Goal: Find specific page/section: Find specific page/section

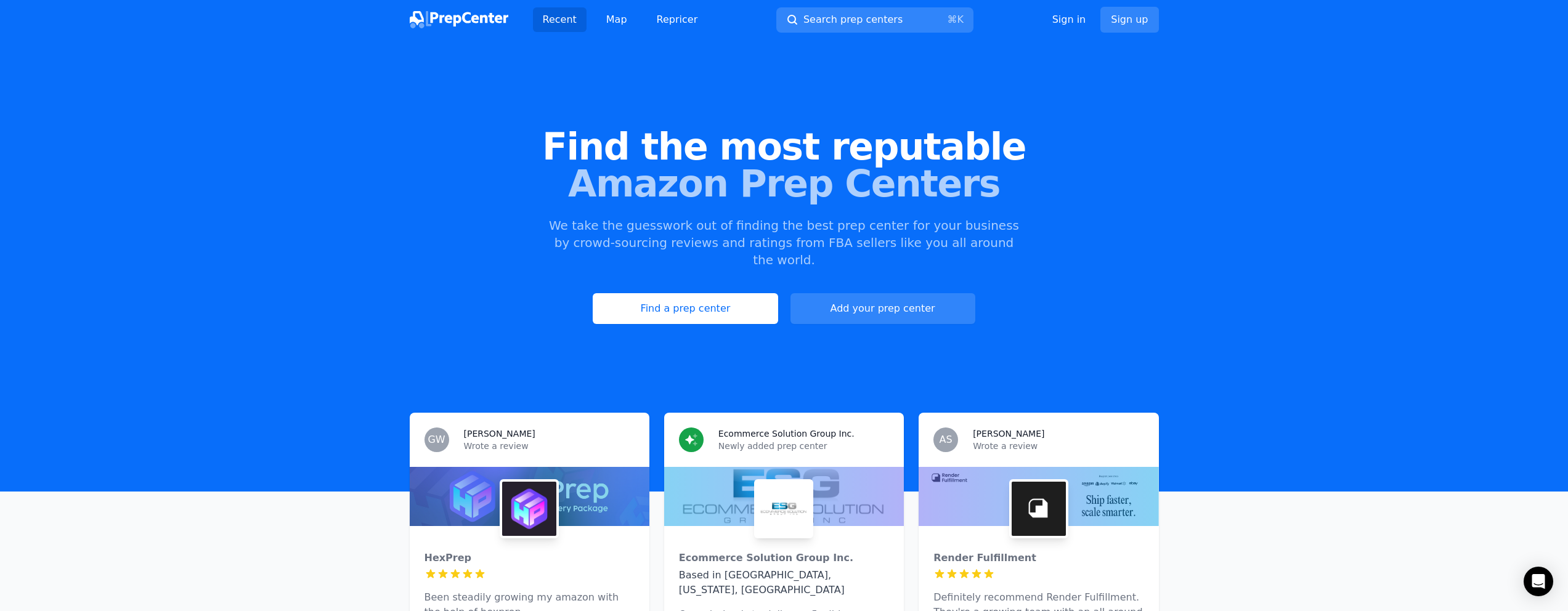
click at [641, 165] on span "Amazon Prep Centers" at bounding box center [784, 183] width 1528 height 37
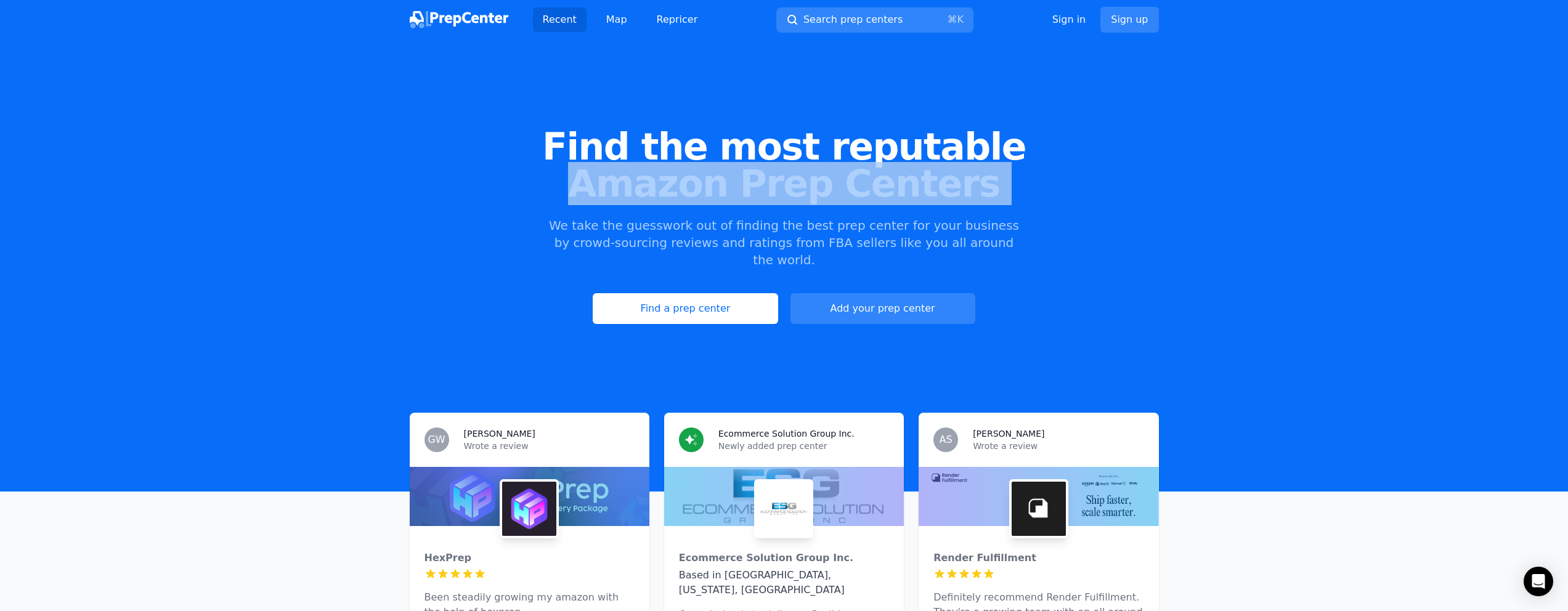
click at [641, 165] on span "Amazon Prep Centers" at bounding box center [784, 183] width 1528 height 37
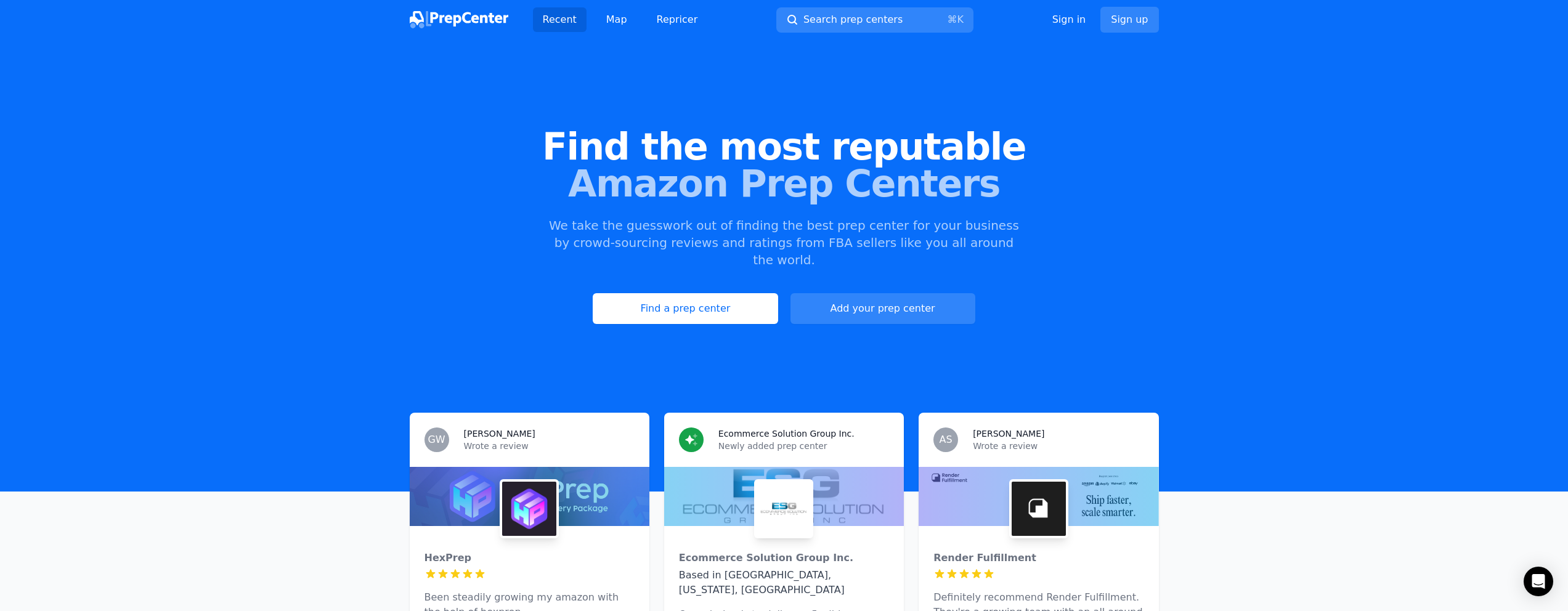
click at [699, 138] on span "Find the most reputable" at bounding box center [784, 146] width 1528 height 37
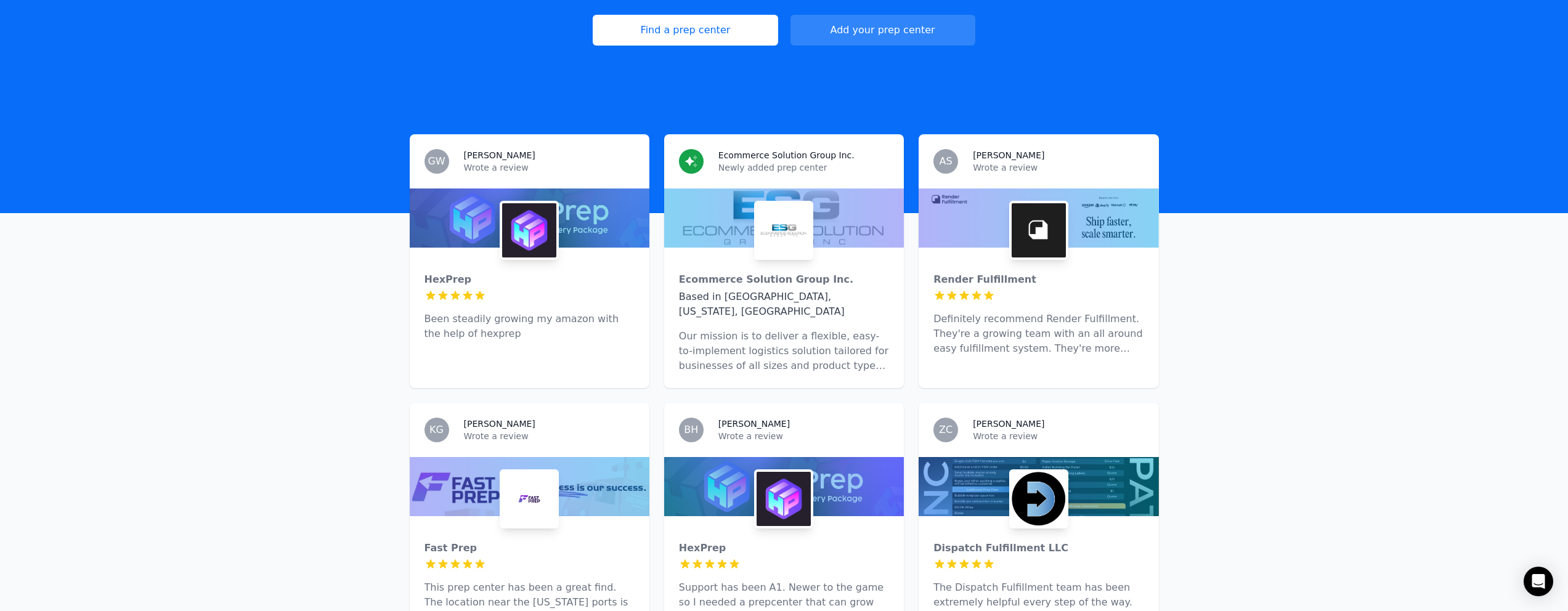
scroll to position [568, 0]
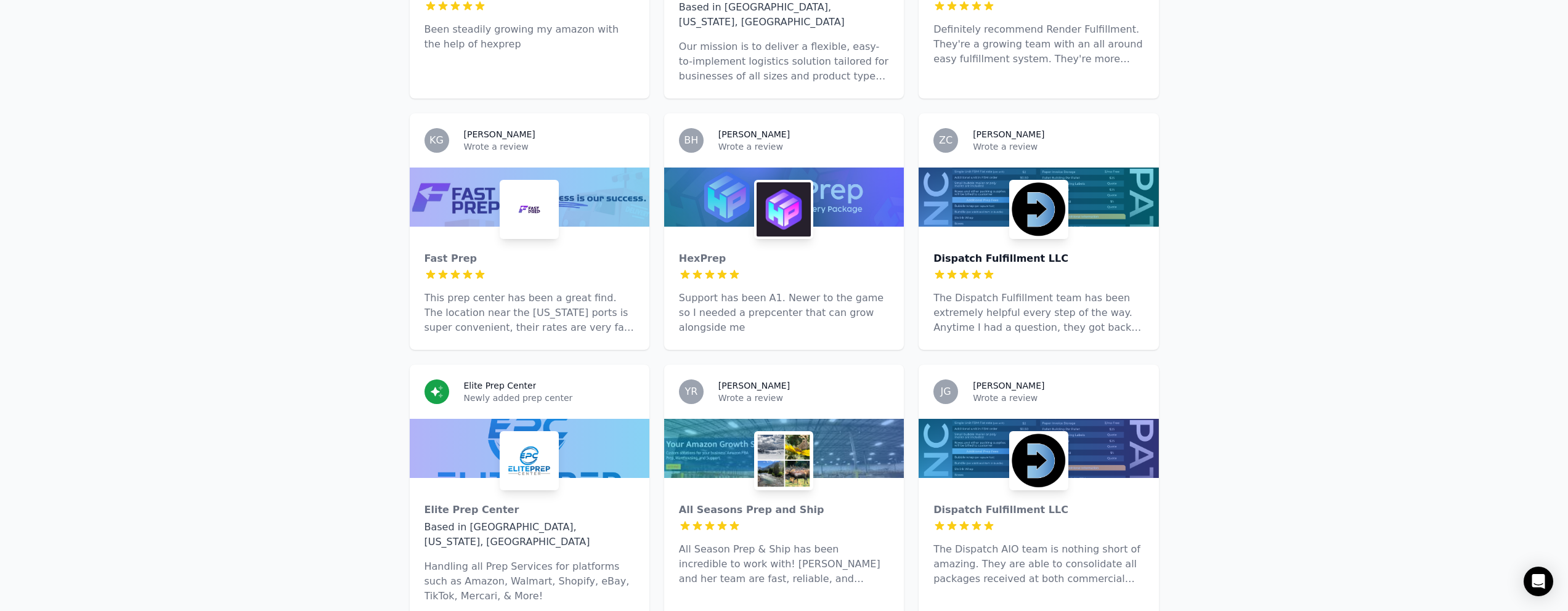
click at [1011, 251] on div "Dispatch Fulfillment LLC" at bounding box center [1038, 259] width 210 height 15
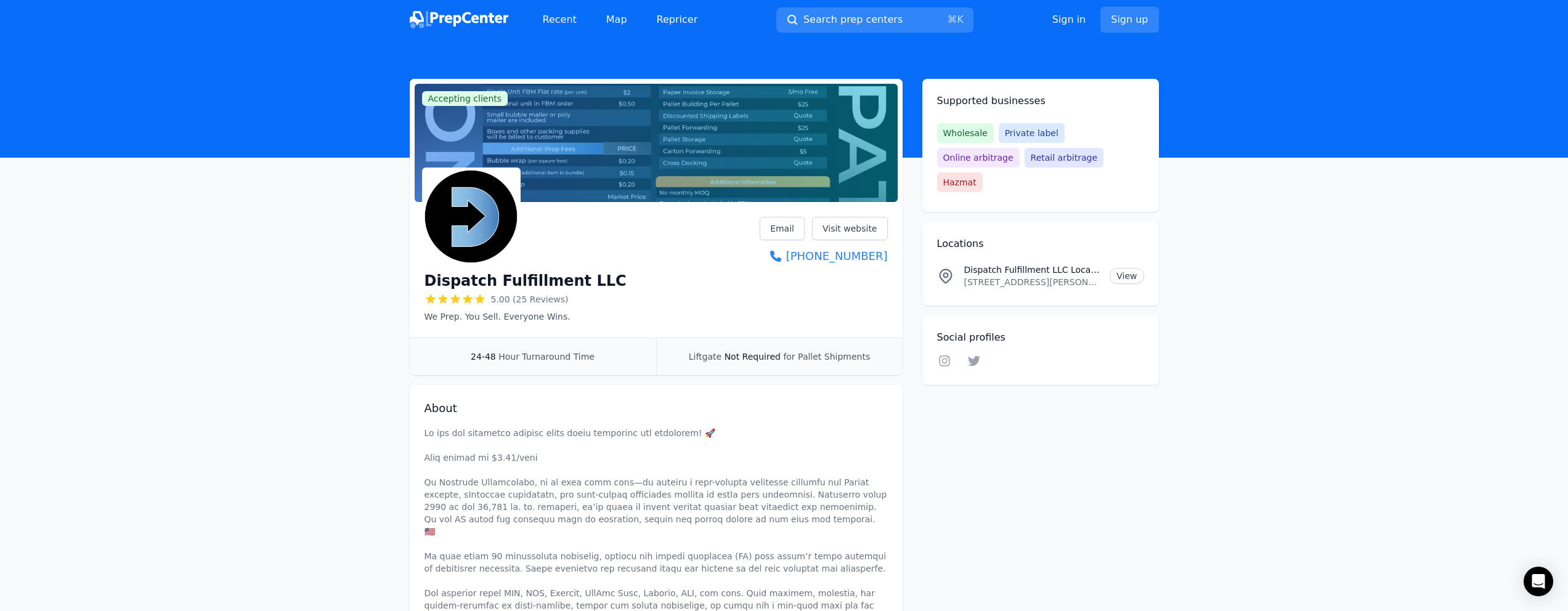
click at [502, 366] on div "24-48 Hour Turnaround Time" at bounding box center [533, 356] width 246 height 37
click at [512, 355] on span "Hour Turnaround Time" at bounding box center [545, 356] width 96 height 9
click at [759, 357] on span "Not Required" at bounding box center [752, 356] width 56 height 9
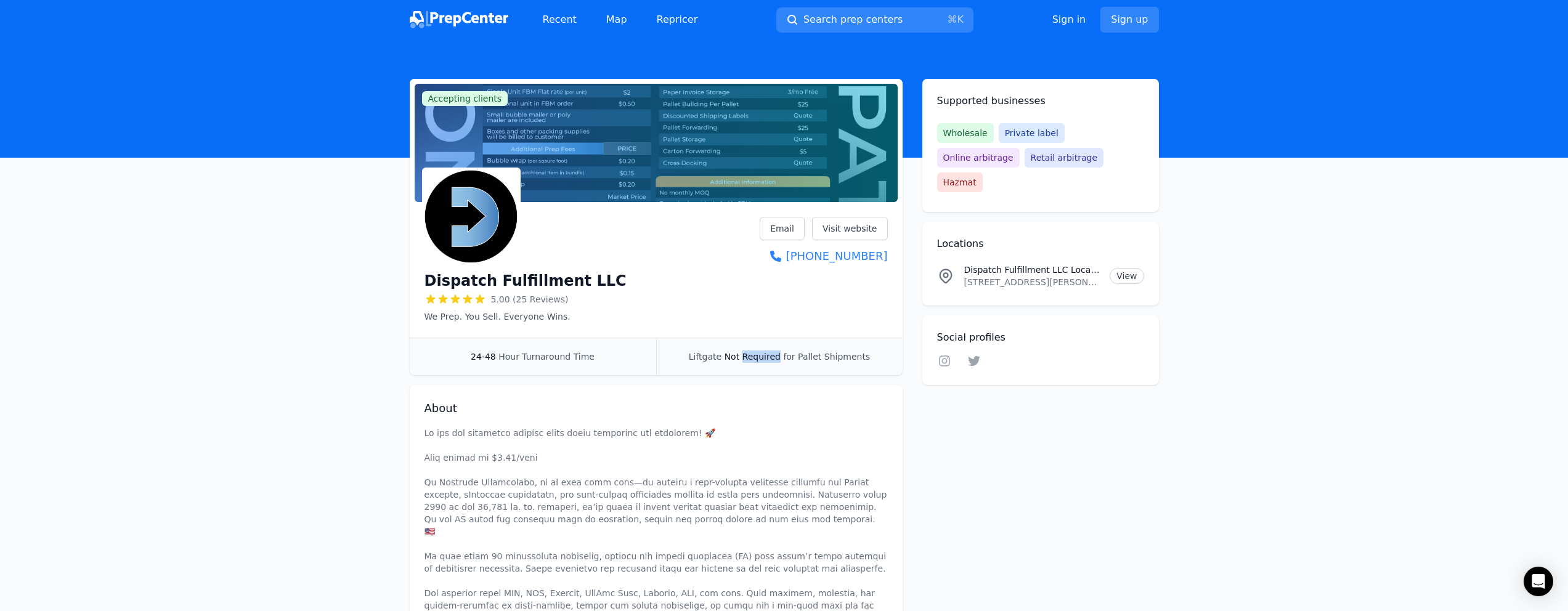
click at [759, 357] on span "Not Required" at bounding box center [752, 356] width 56 height 9
click at [838, 361] on span "for Pallet Shipments" at bounding box center [827, 356] width 87 height 9
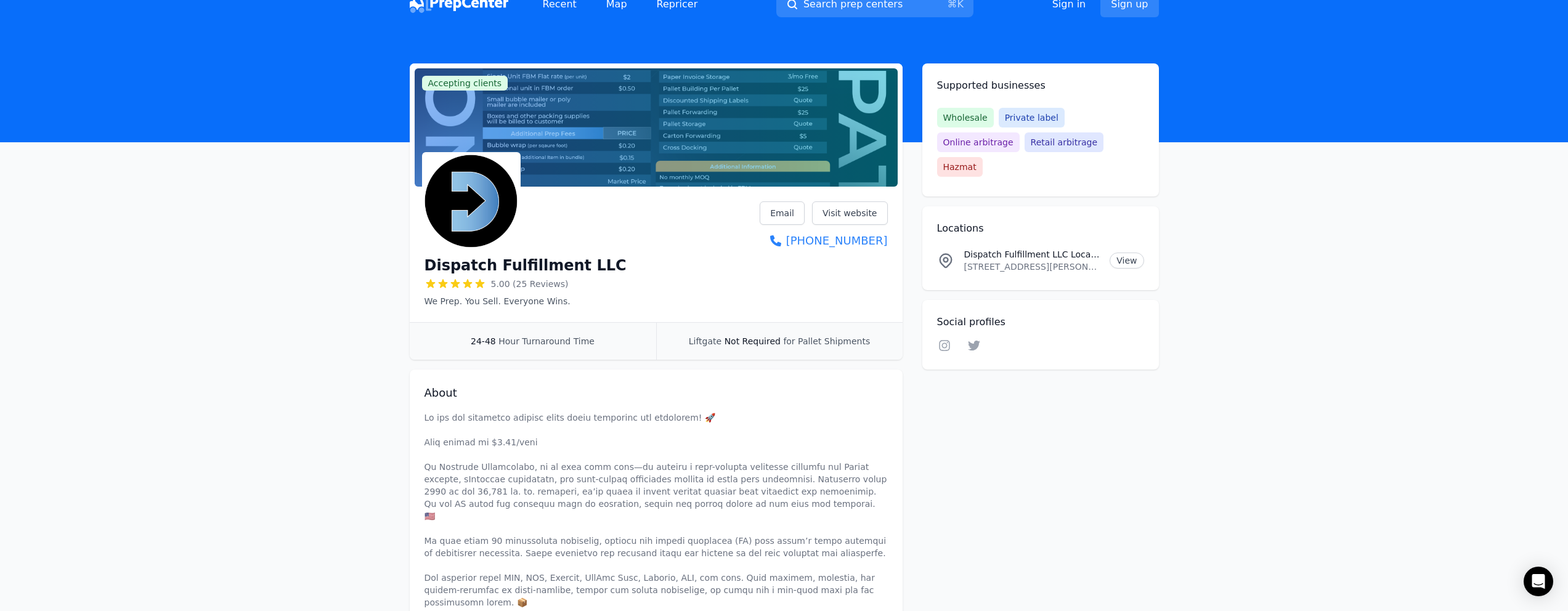
click at [1030, 261] on p "[STREET_ADDRESS][PERSON_NAME]" at bounding box center [1032, 266] width 136 height 12
copy p "[STREET_ADDRESS][PERSON_NAME]"
click at [692, 279] on div "Dispatch Fulfillment LLC 5.00 (25 Reviews) We Prep. You Sell. Everyone Wins. Em…" at bounding box center [655, 255] width 463 height 106
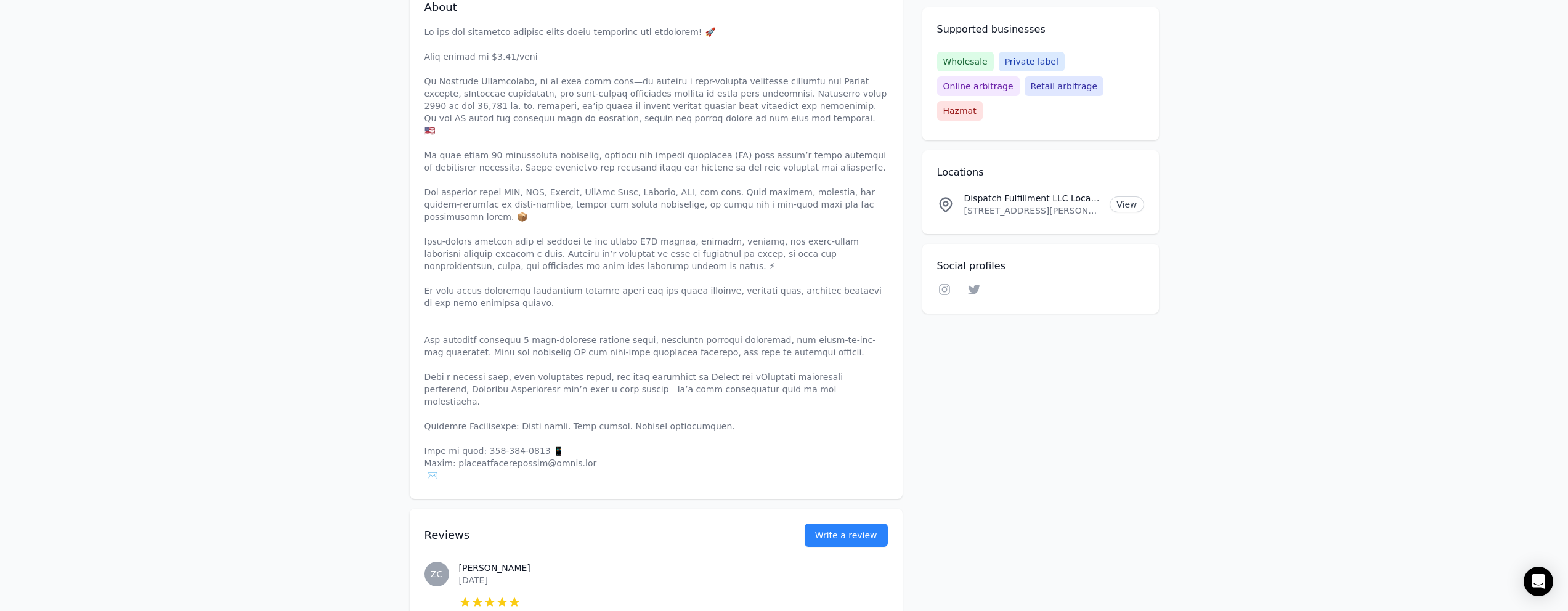
scroll to position [363, 0]
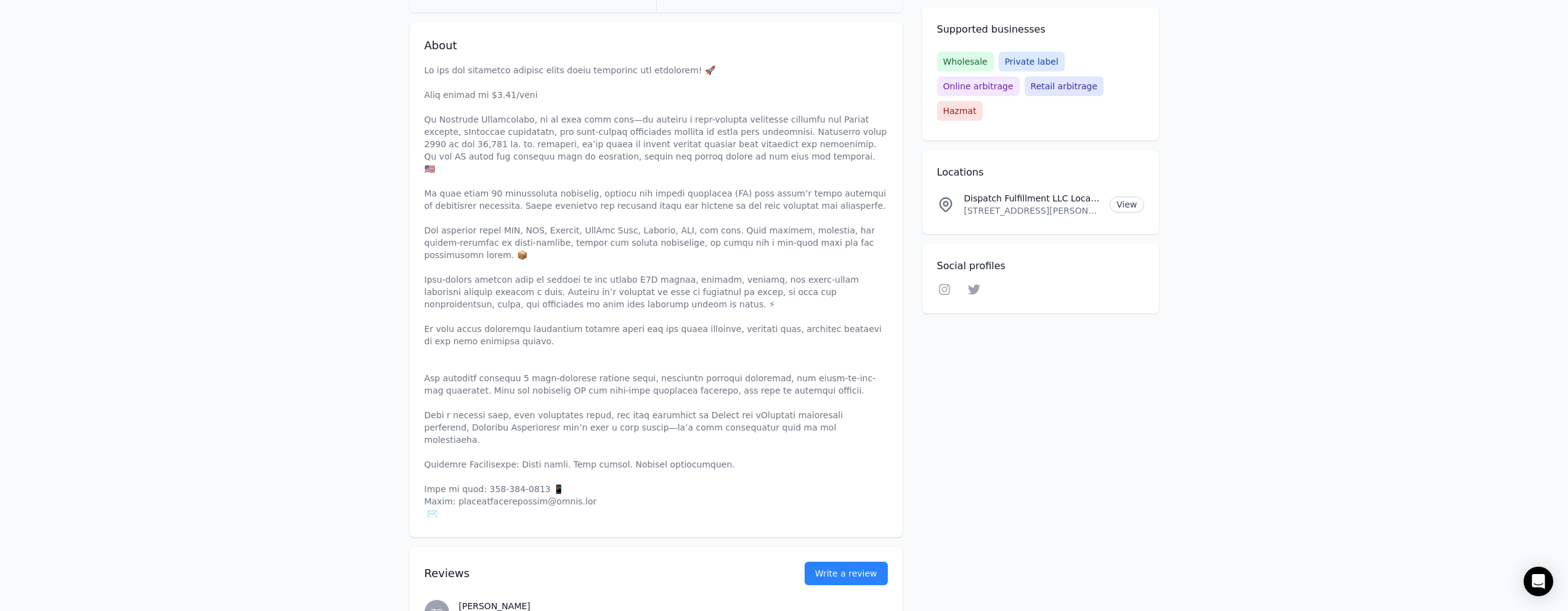
click at [508, 96] on p at bounding box center [655, 292] width 463 height 456
click at [605, 96] on p at bounding box center [655, 292] width 463 height 456
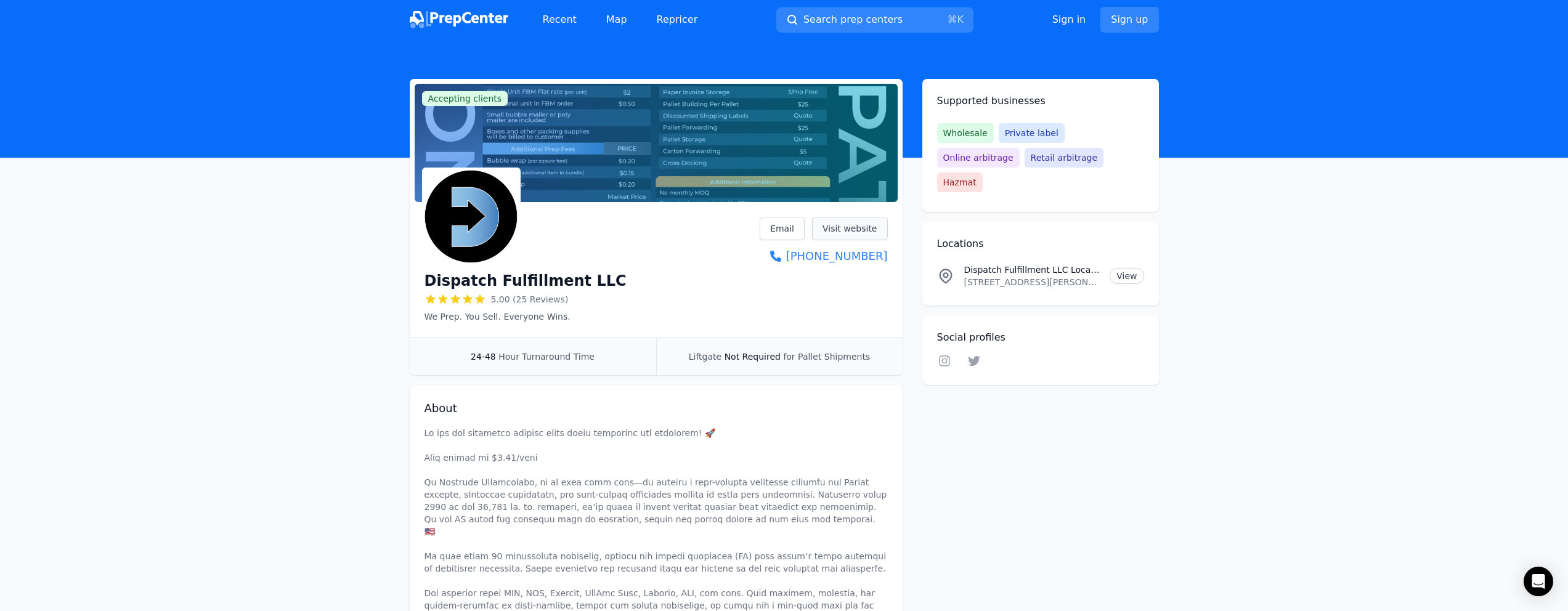
click at [868, 222] on link "Visit website" at bounding box center [849, 228] width 76 height 24
